Goal: Task Accomplishment & Management: Use online tool/utility

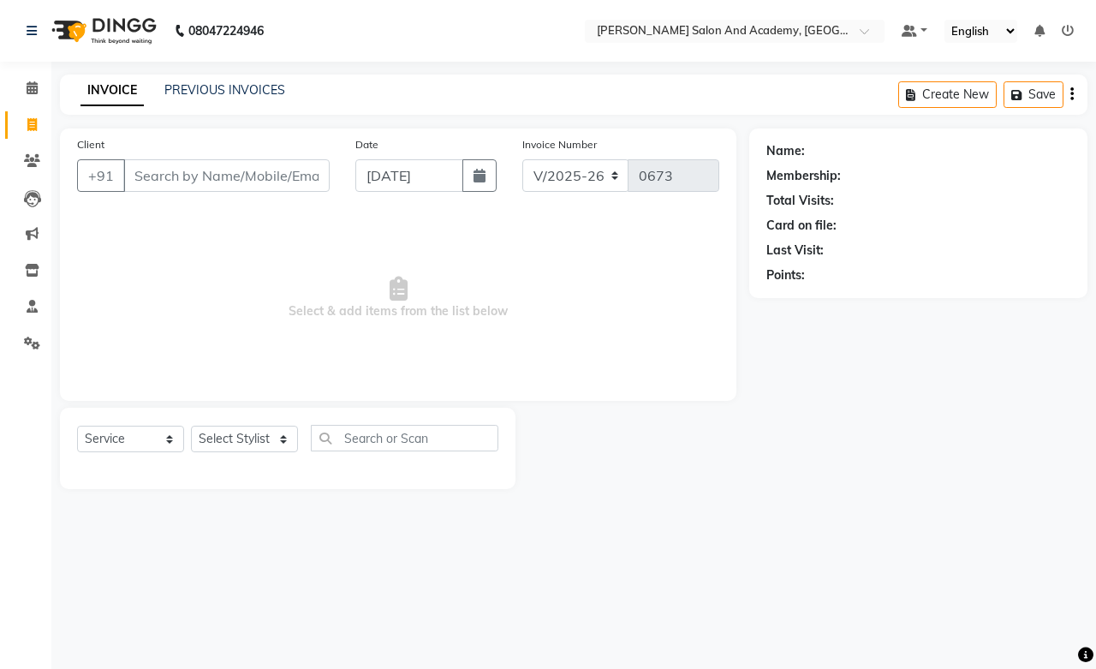
select select "6453"
select select "service"
click at [27, 87] on icon at bounding box center [32, 87] width 11 height 13
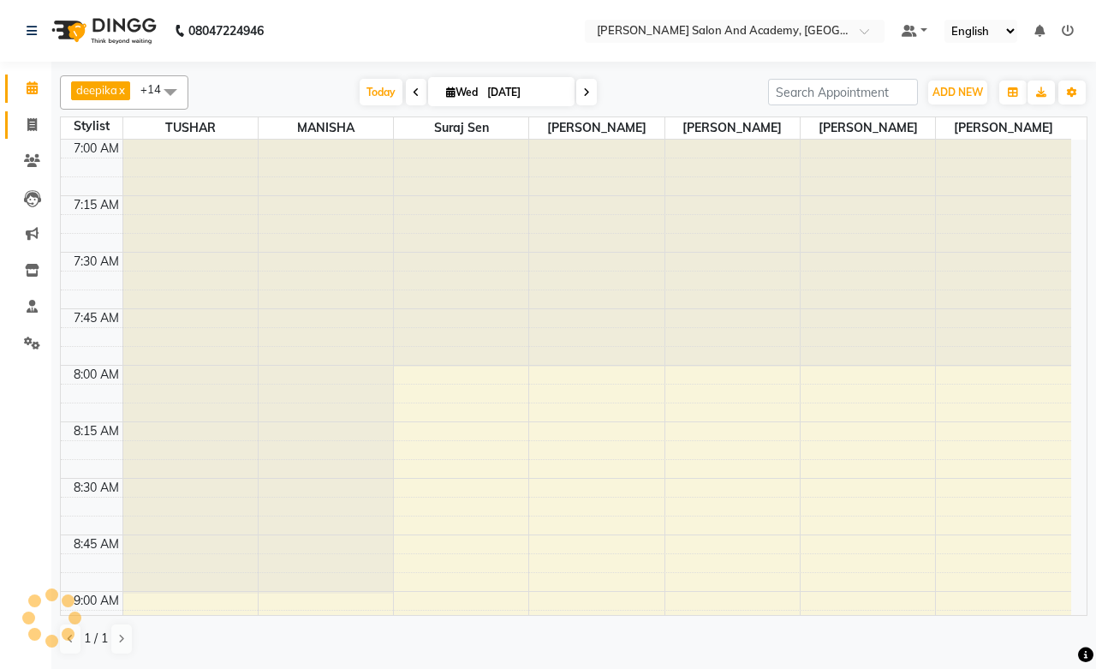
click at [24, 134] on span at bounding box center [32, 126] width 30 height 20
select select "service"
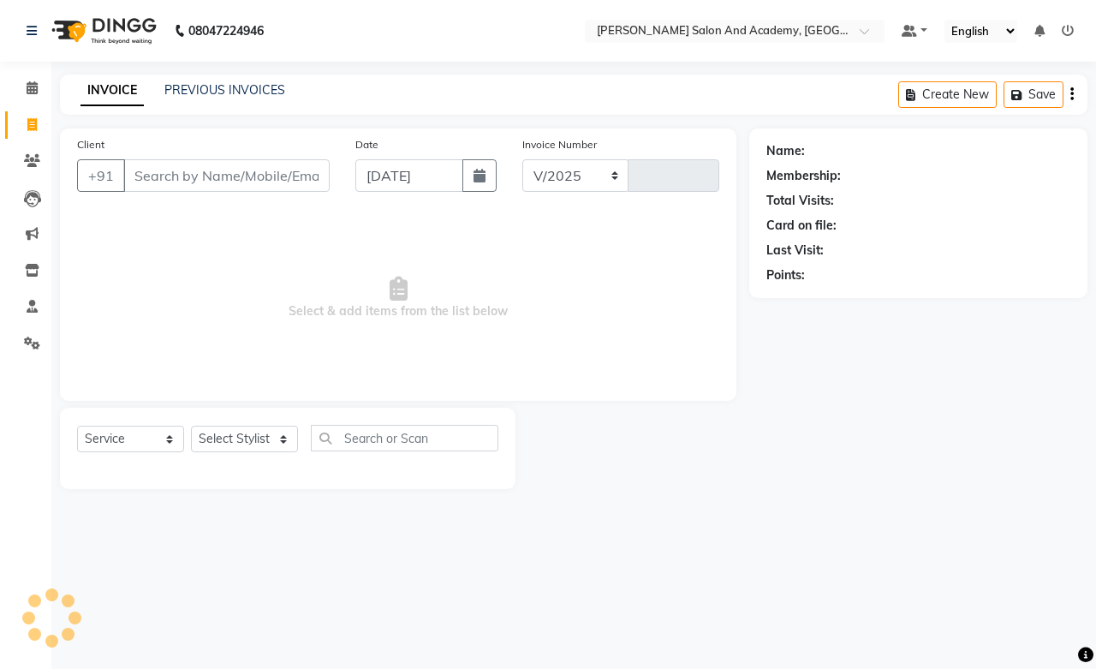
select select "6453"
type input "0673"
click at [251, 90] on link "PREVIOUS INVOICES" at bounding box center [224, 89] width 121 height 15
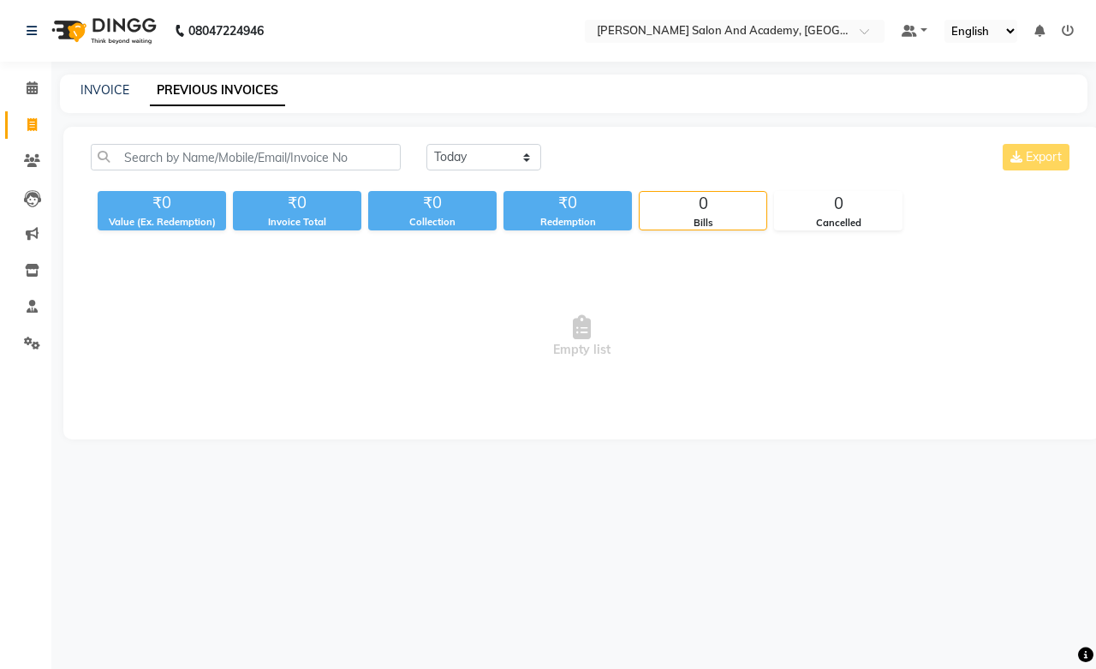
click at [95, 81] on div "INVOICE" at bounding box center [104, 90] width 49 height 18
click at [95, 86] on link "INVOICE" at bounding box center [104, 89] width 49 height 15
select select "service"
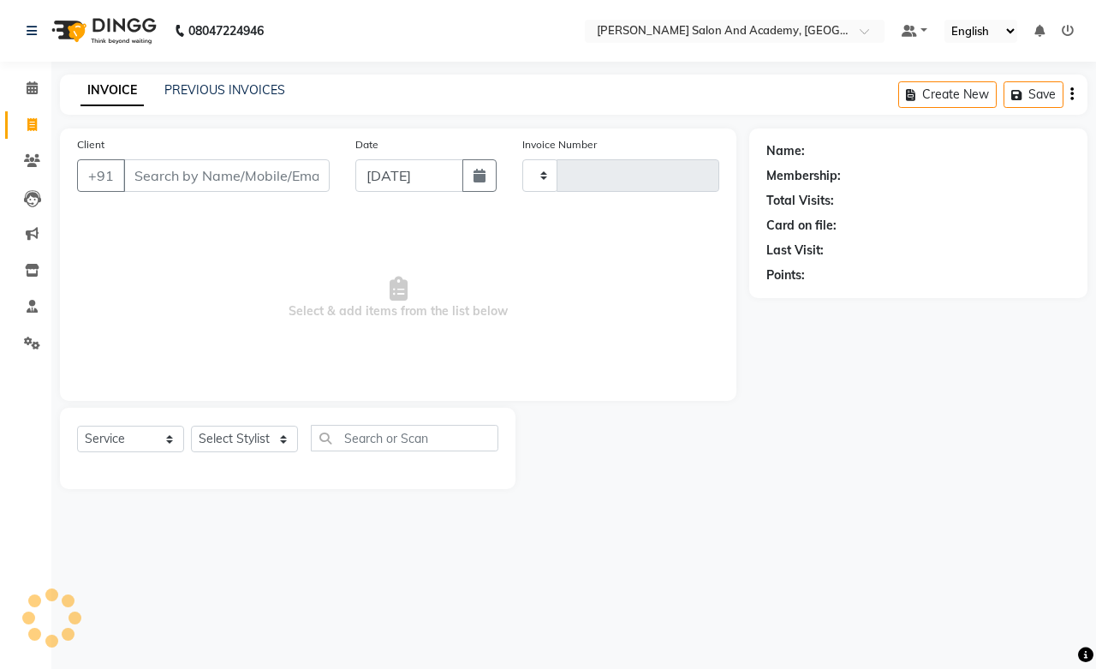
type input "0673"
select select "6453"
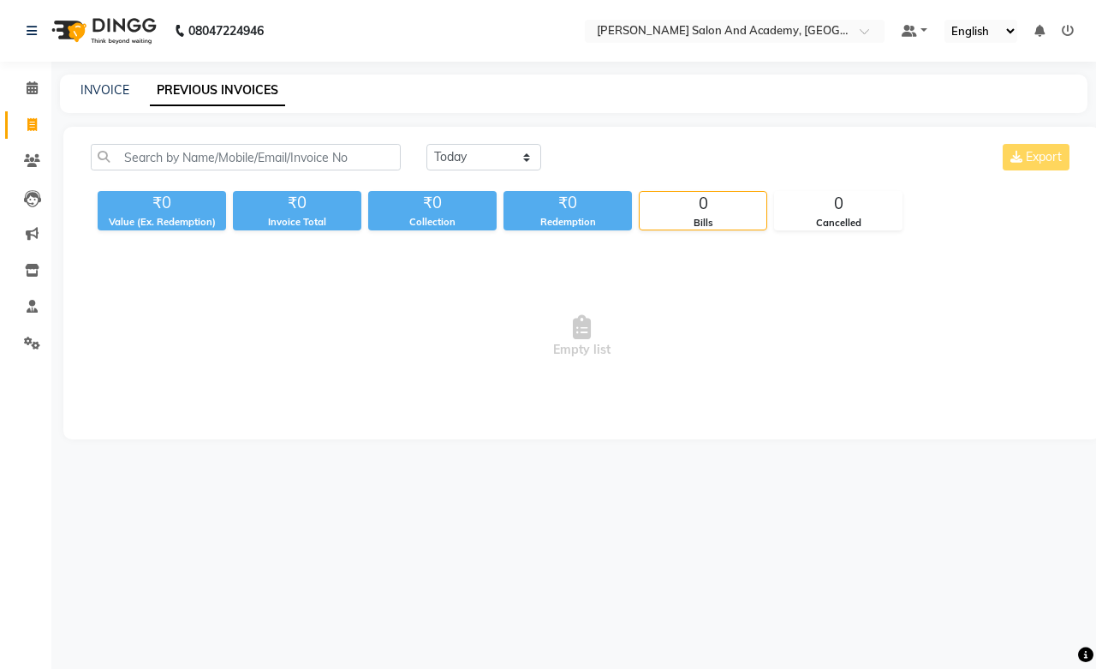
select select "service"
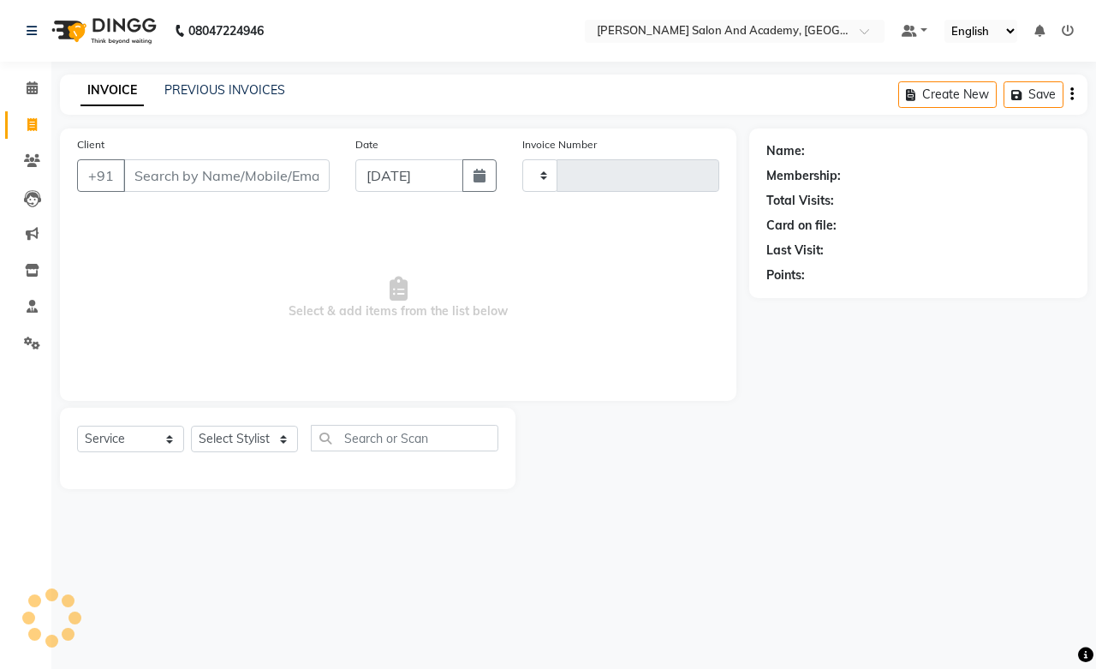
type input "0673"
select select "6453"
